Goal: Task Accomplishment & Management: Use online tool/utility

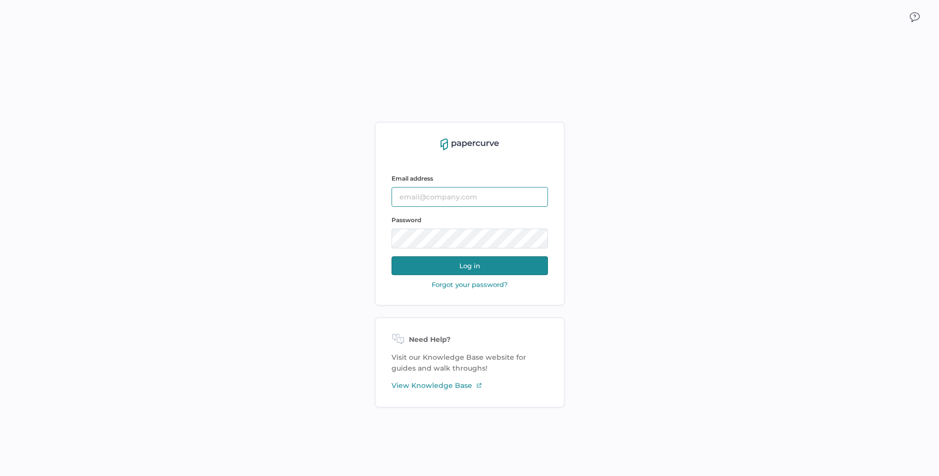
type input "tosullivan@saolrx.com"
click at [460, 262] on button "Log in" at bounding box center [470, 265] width 156 height 19
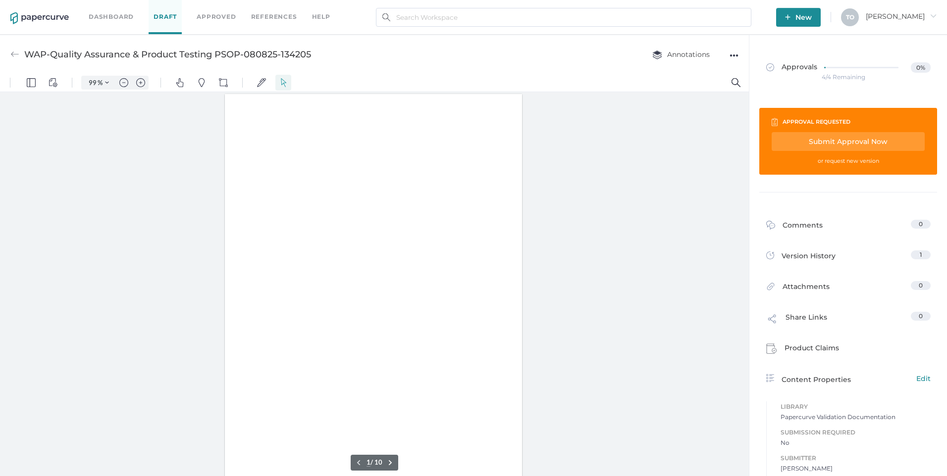
type input "99"
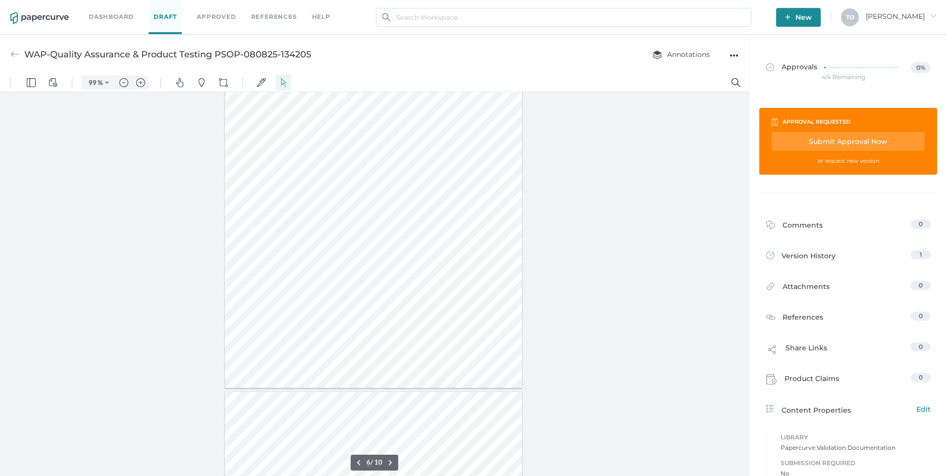
scroll to position [1931, 0]
type input "6"
